Goal: Find specific page/section: Find specific page/section

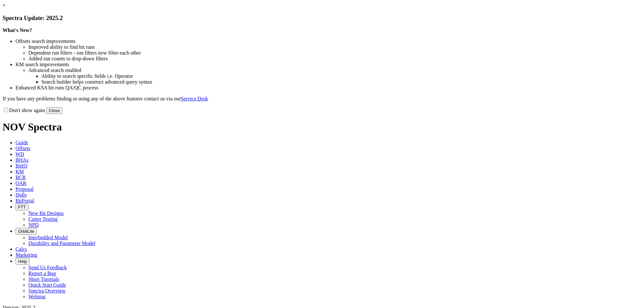
click at [62, 114] on button "Close" at bounding box center [54, 110] width 16 height 7
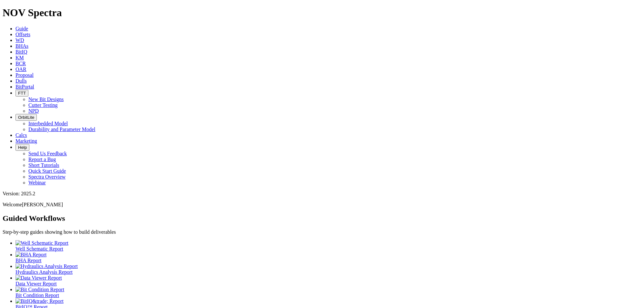
click at [18, 91] on icon "button" at bounding box center [18, 93] width 0 height 5
click at [39, 108] on link "NPD" at bounding box center [33, 110] width 10 height 5
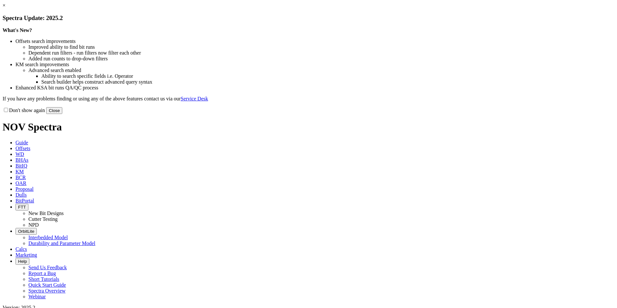
select select "New Bit Design"
click at [62, 114] on button "Close" at bounding box center [54, 110] width 16 height 7
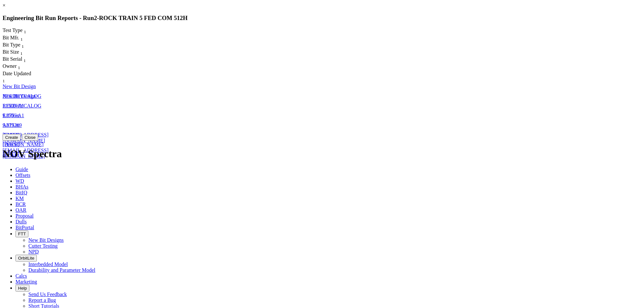
click at [41, 93] on span "REEDHYCALOG" at bounding box center [22, 95] width 39 height 5
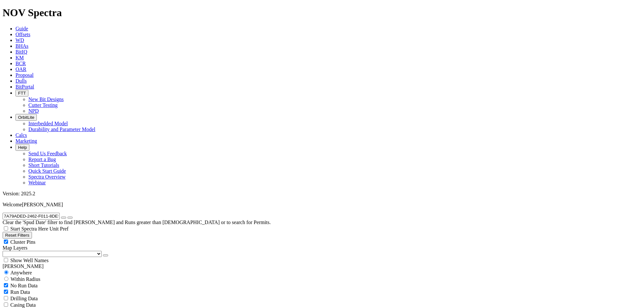
select select "New Bit Design"
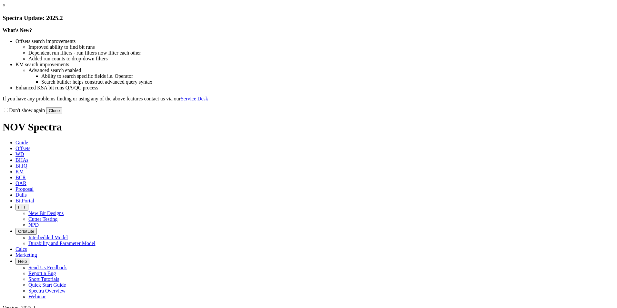
click at [62, 114] on button "Close" at bounding box center [54, 110] width 16 height 7
